Goal: Navigation & Orientation: Understand site structure

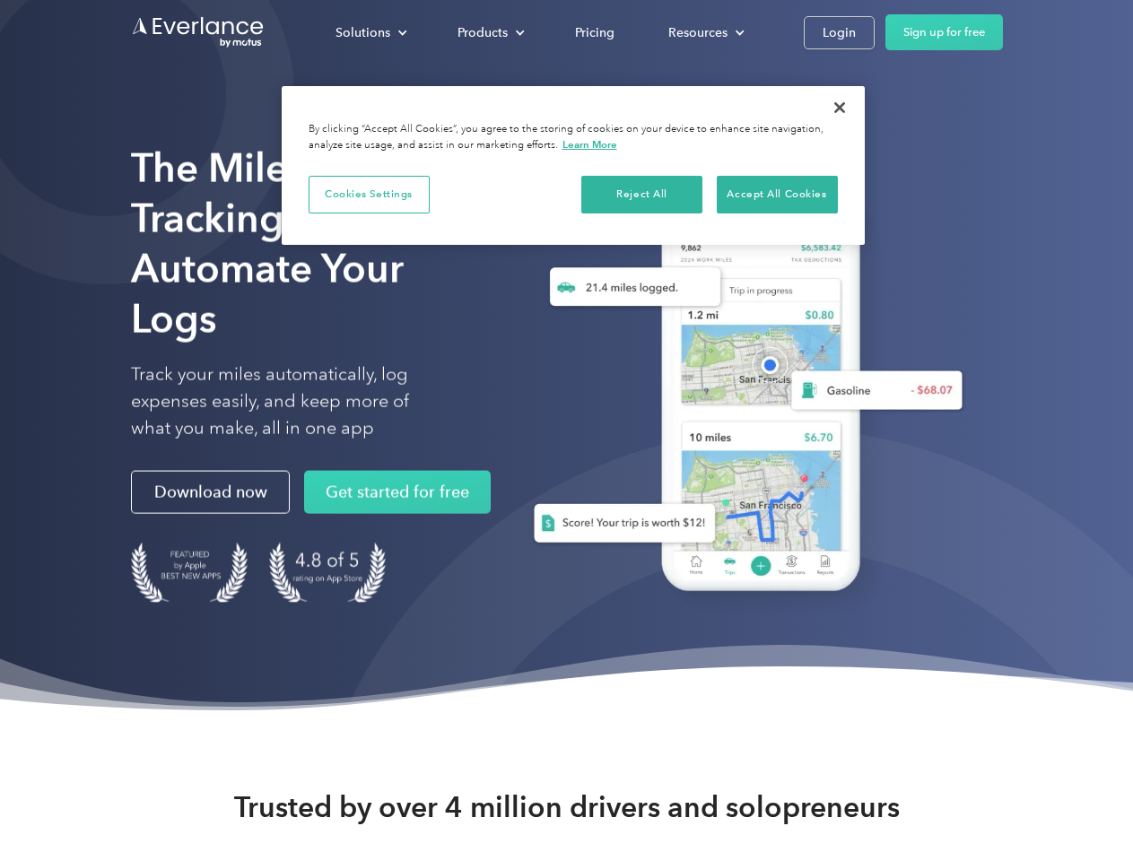
click at [370, 32] on div "Solutions" at bounding box center [362, 33] width 55 height 22
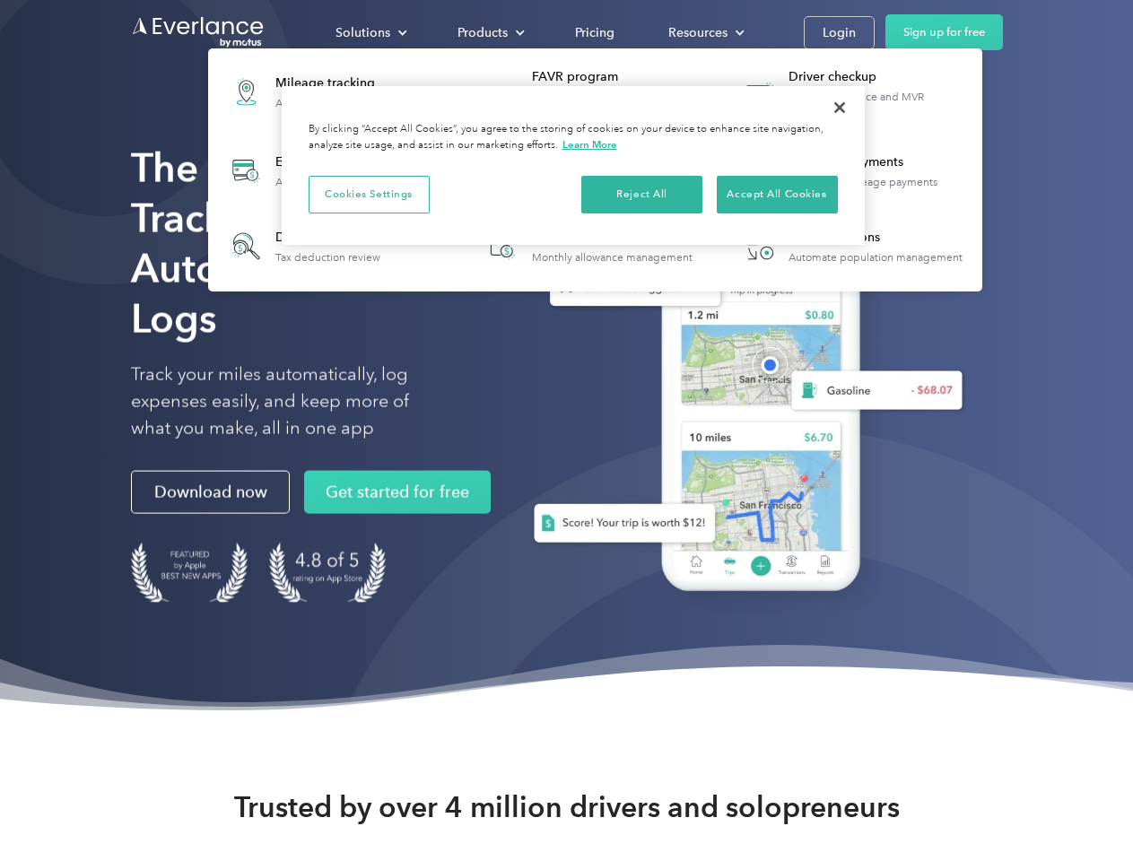
click at [489, 32] on div "Products" at bounding box center [482, 33] width 50 height 22
click at [704, 32] on div "Resources" at bounding box center [697, 33] width 59 height 22
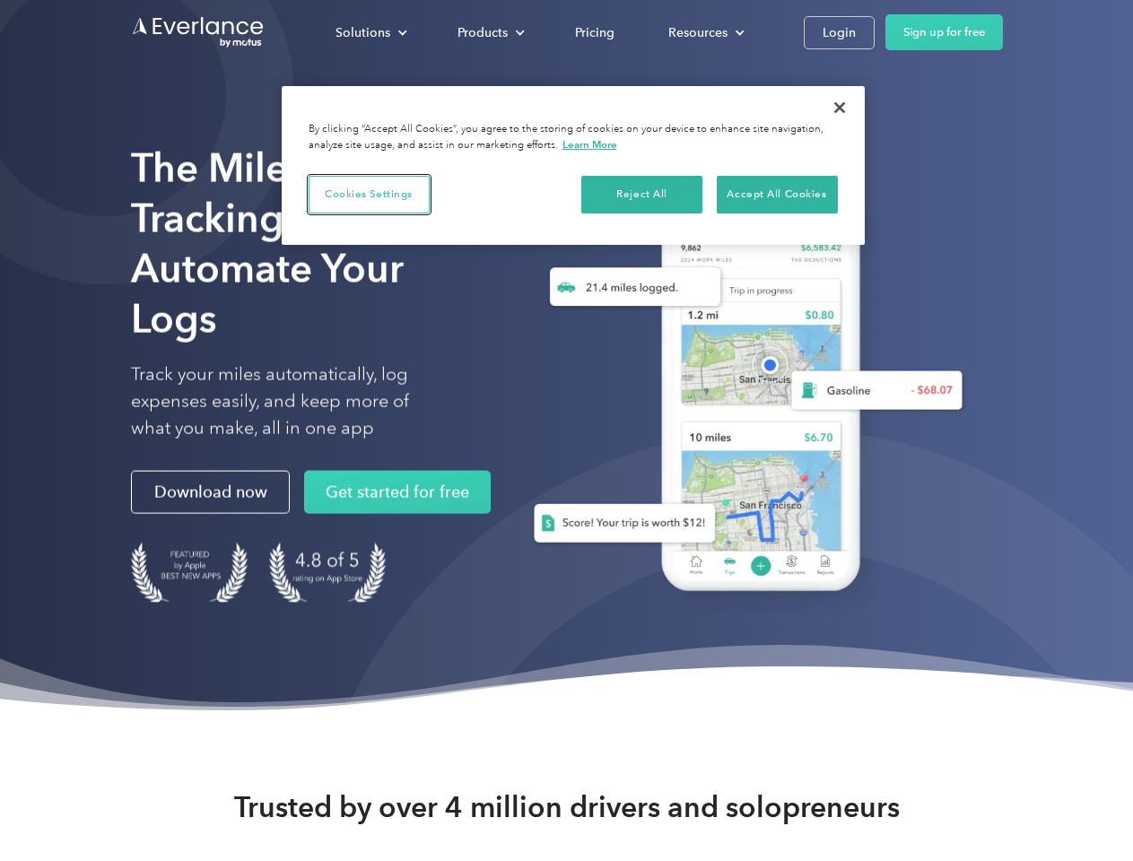
click at [369, 194] on button "Cookies Settings" at bounding box center [369, 195] width 121 height 38
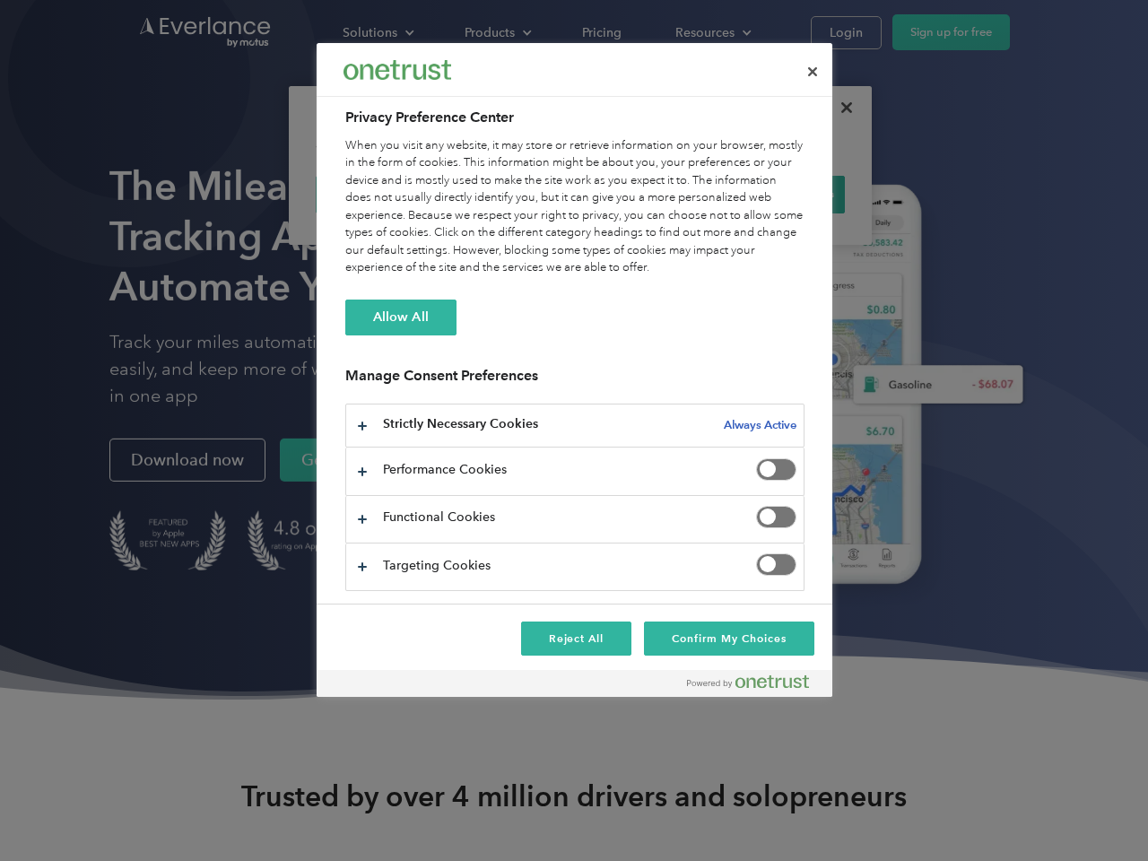
click at [642, 194] on div "When you visit any website, it may store or retrieve information on your browse…" at bounding box center [574, 207] width 459 height 140
click at [777, 194] on div "When you visit any website, it may store or retrieve information on your browse…" at bounding box center [574, 207] width 459 height 140
click at [839, 108] on div at bounding box center [574, 430] width 1148 height 861
